Goal: Transaction & Acquisition: Obtain resource

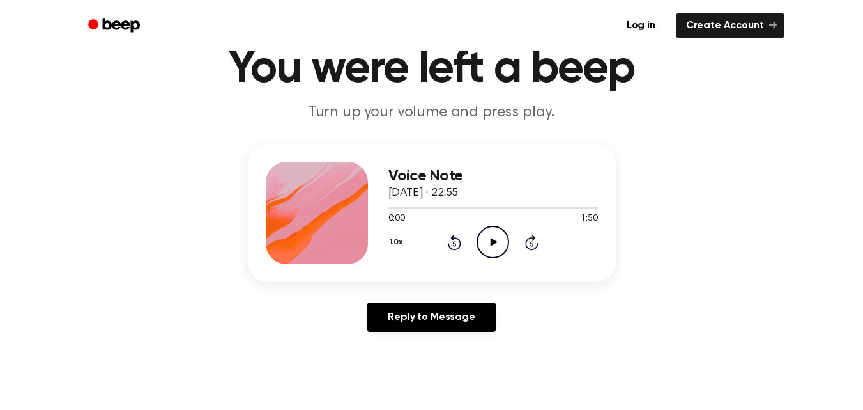
scroll to position [58, 0]
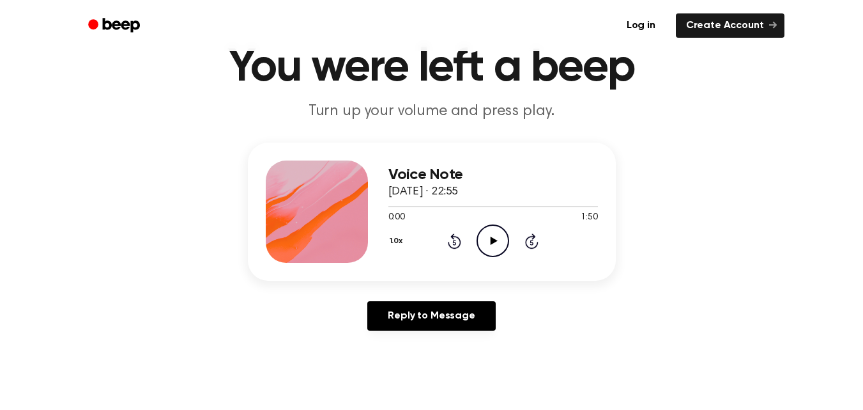
click at [489, 239] on icon "Play Audio" at bounding box center [493, 240] width 33 height 33
click at [490, 239] on icon at bounding box center [493, 240] width 6 height 8
click at [454, 239] on icon at bounding box center [454, 240] width 13 height 15
click at [484, 236] on icon "Play Audio" at bounding box center [493, 240] width 33 height 33
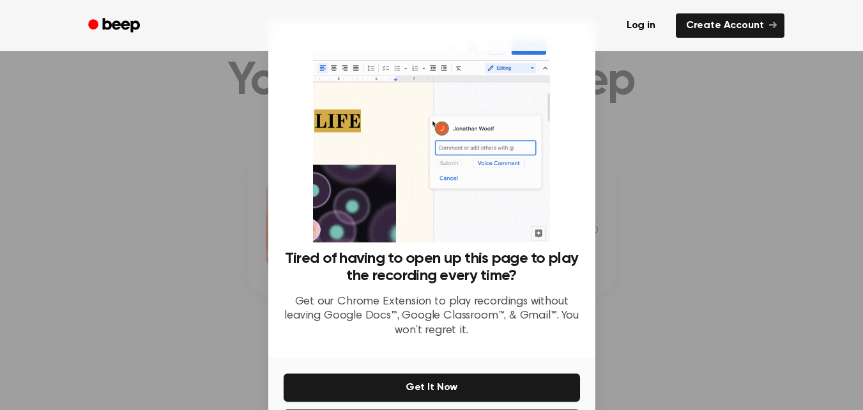
scroll to position [36, 0]
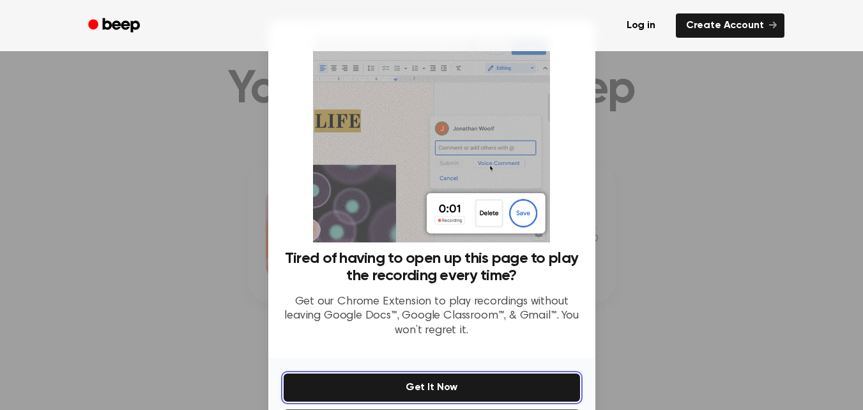
click at [512, 387] on button "Get It Now" at bounding box center [432, 387] width 296 height 28
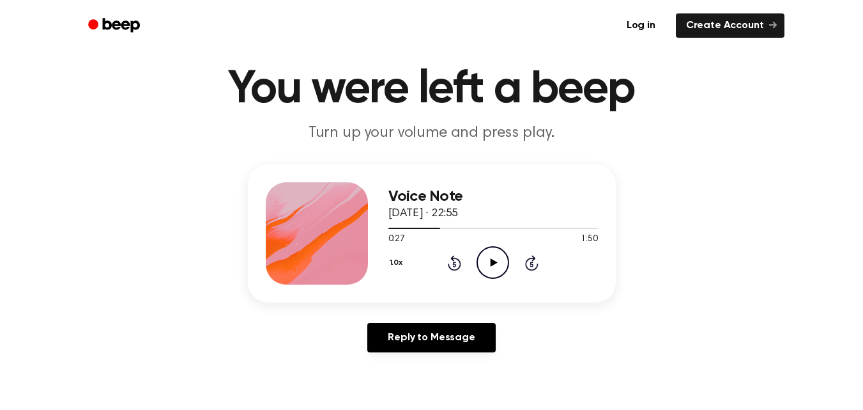
click at [496, 265] on icon "Play Audio" at bounding box center [493, 262] width 33 height 33
click at [454, 266] on icon at bounding box center [454, 263] width 3 height 5
click at [498, 254] on icon "Pause Audio" at bounding box center [493, 262] width 33 height 33
click at [481, 265] on icon "Play Audio" at bounding box center [493, 262] width 33 height 33
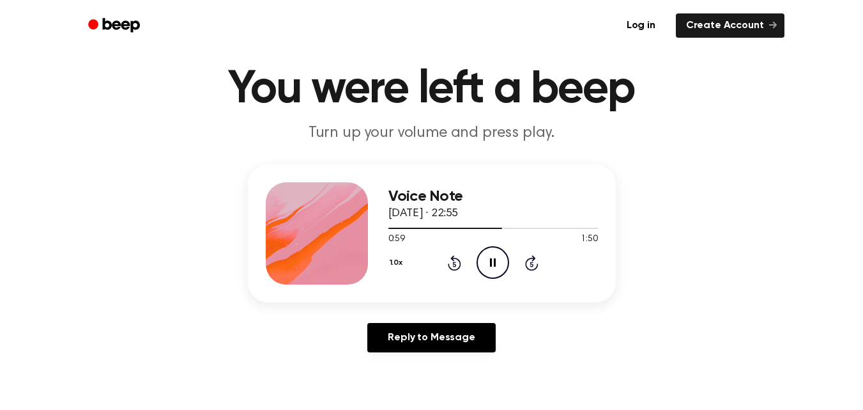
click at [454, 263] on icon at bounding box center [454, 263] width 3 height 5
click at [490, 263] on icon at bounding box center [493, 262] width 6 height 8
click at [490, 263] on icon "Play Audio" at bounding box center [493, 262] width 33 height 33
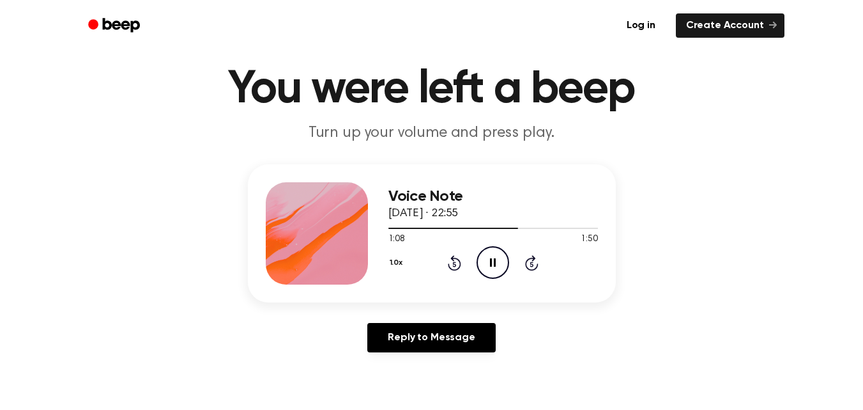
click at [487, 263] on icon "Pause Audio" at bounding box center [493, 262] width 33 height 33
click at [453, 265] on icon at bounding box center [454, 263] width 3 height 5
click at [454, 265] on icon at bounding box center [454, 263] width 3 height 5
click at [486, 261] on icon "Play Audio" at bounding box center [493, 262] width 33 height 33
click at [530, 227] on div at bounding box center [494, 227] width 210 height 10
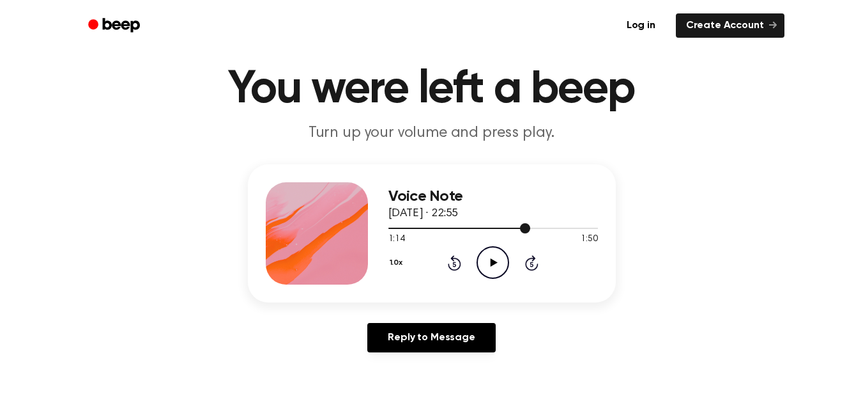
click at [538, 227] on div at bounding box center [494, 227] width 210 height 10
click at [495, 257] on icon "Play Audio" at bounding box center [493, 262] width 33 height 33
click at [496, 264] on icon "Pause Audio" at bounding box center [493, 262] width 33 height 33
